Goal: Task Accomplishment & Management: Complete application form

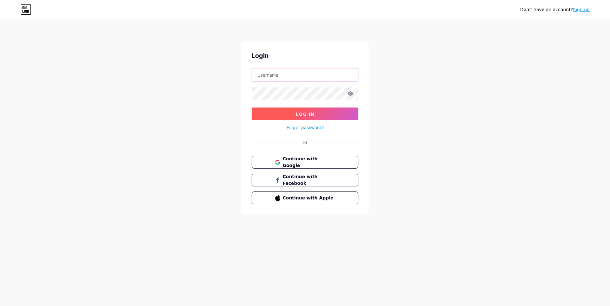
type input "[EMAIL_ADDRESS][DOMAIN_NAME]"
click at [306, 114] on span "Log In" at bounding box center [305, 113] width 19 height 5
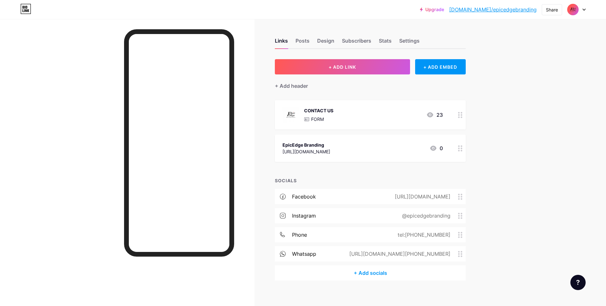
click at [421, 117] on div "CONTACT US FORM 23" at bounding box center [362, 115] width 160 height 17
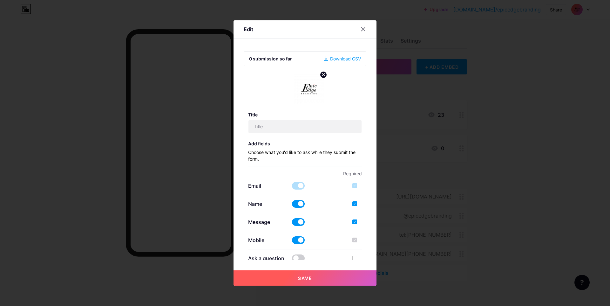
type input "CONTACT US"
checkbox input "true"
click at [366, 28] on div at bounding box center [363, 29] width 11 height 11
